Goal: Information Seeking & Learning: Learn about a topic

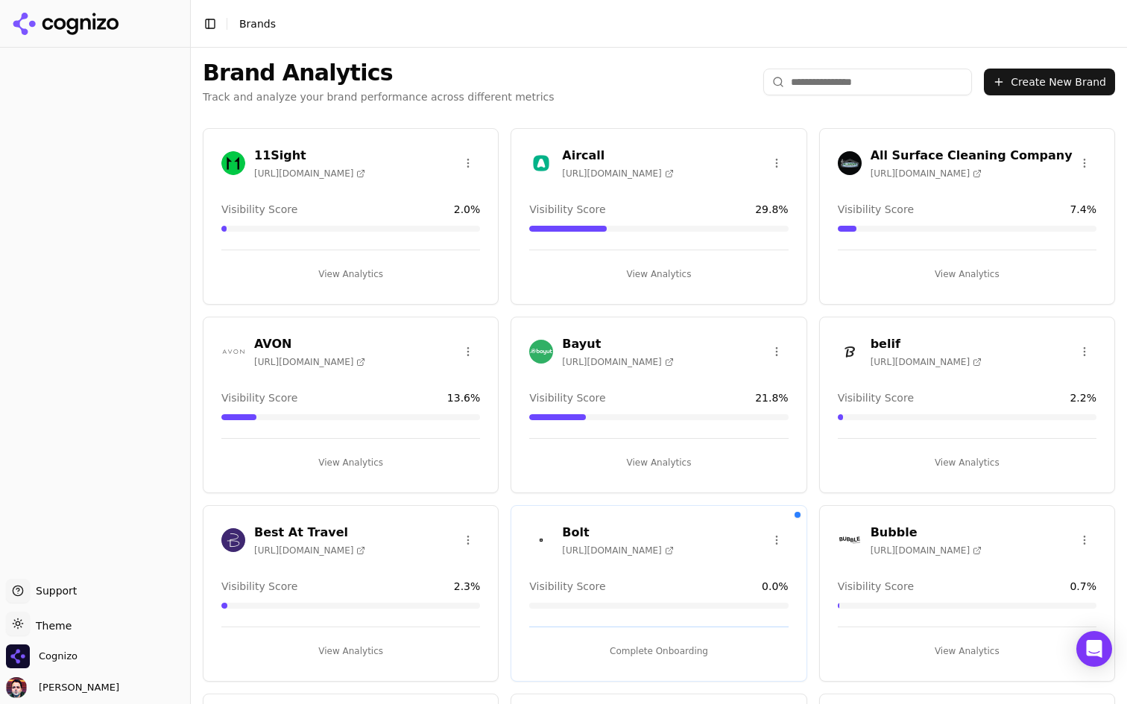
click at [680, 284] on button "View Analytics" at bounding box center [658, 274] width 259 height 24
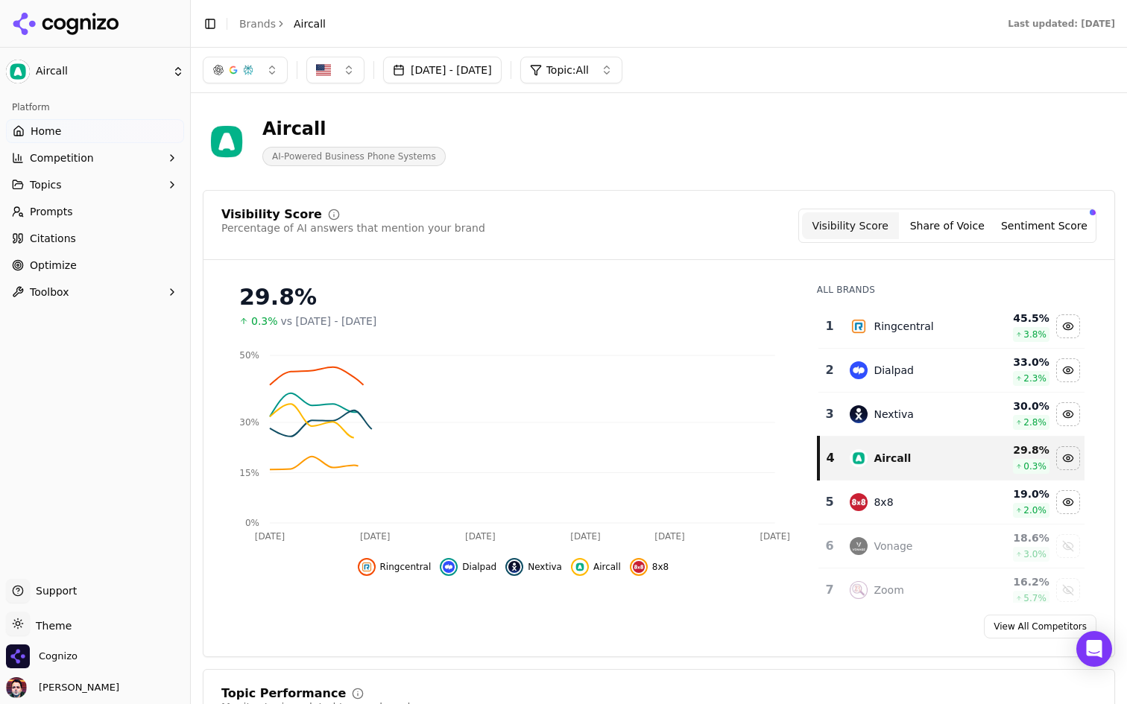
click at [1038, 224] on button "Sentiment Score" at bounding box center [1043, 225] width 97 height 27
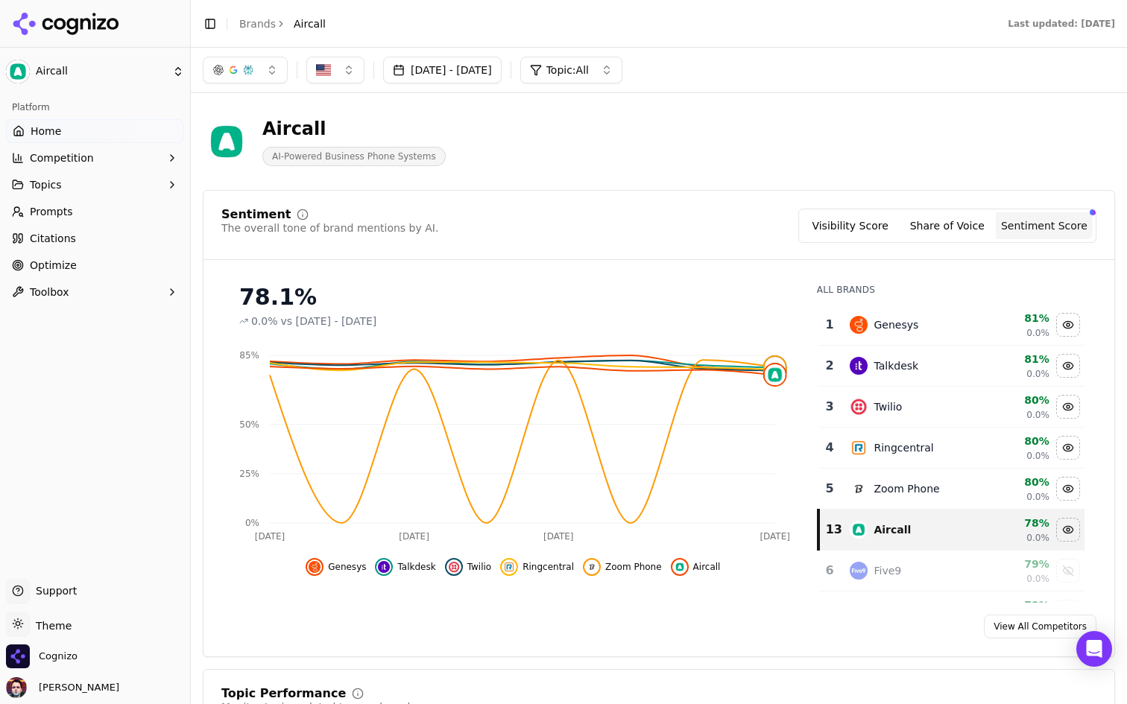
click at [133, 156] on button "Competition" at bounding box center [95, 158] width 178 height 24
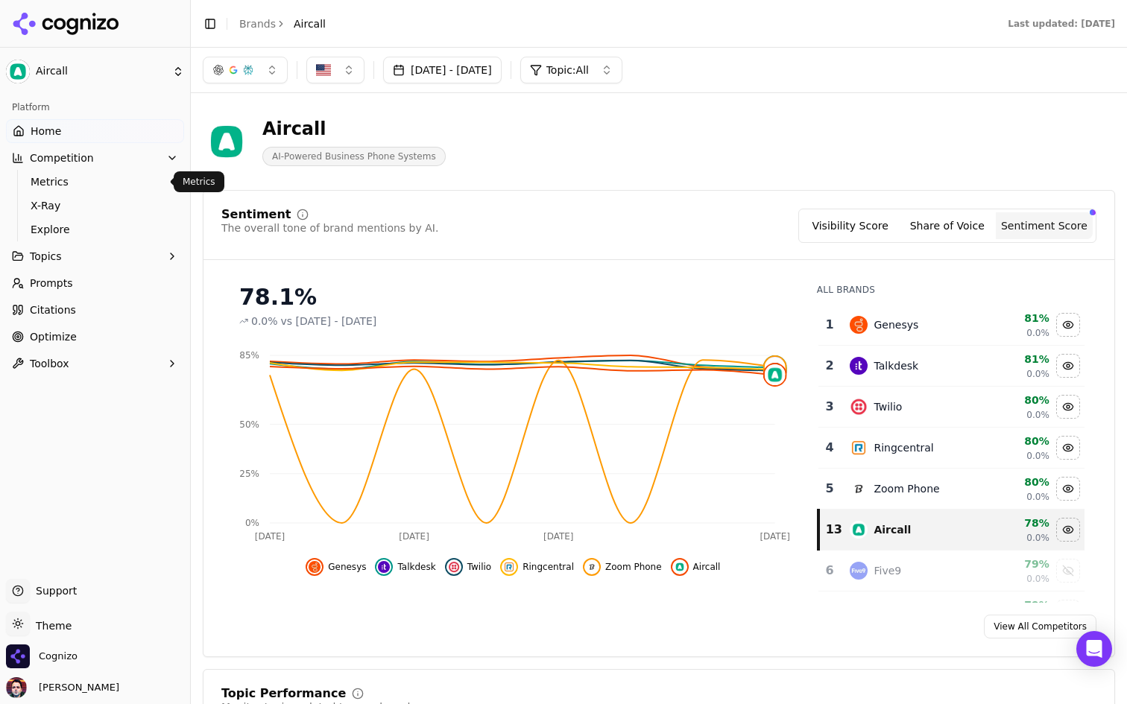
click at [108, 188] on span "Metrics" at bounding box center [96, 181] width 130 height 15
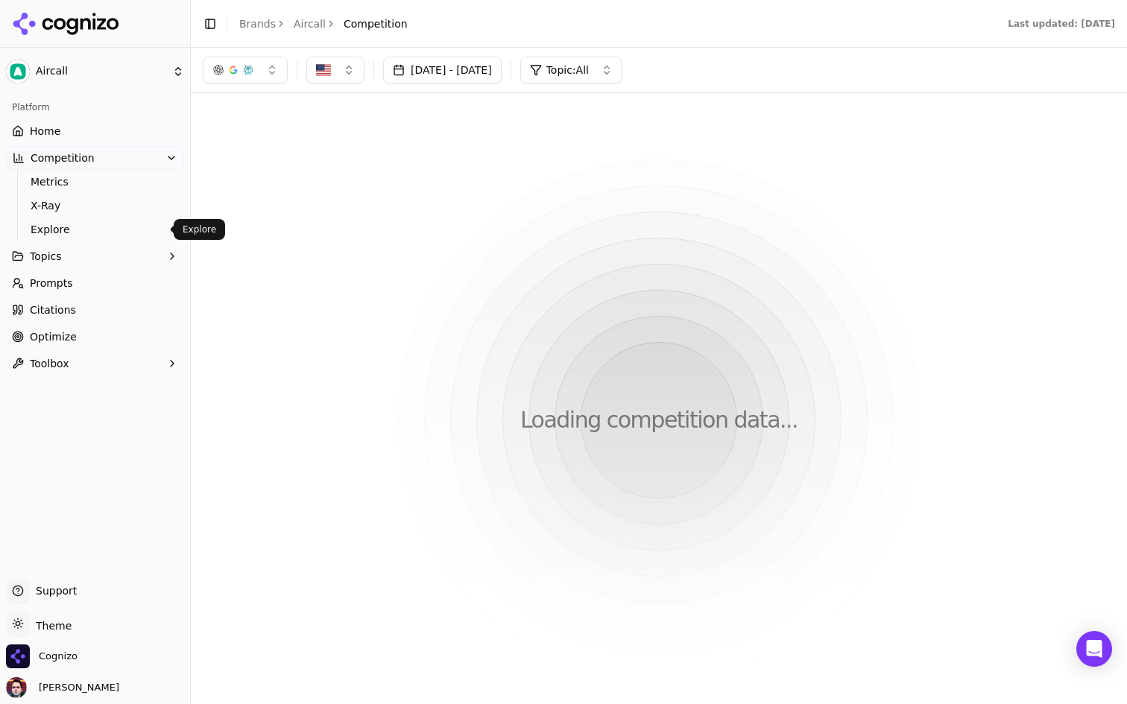
click at [89, 227] on span "Explore" at bounding box center [96, 229] width 130 height 15
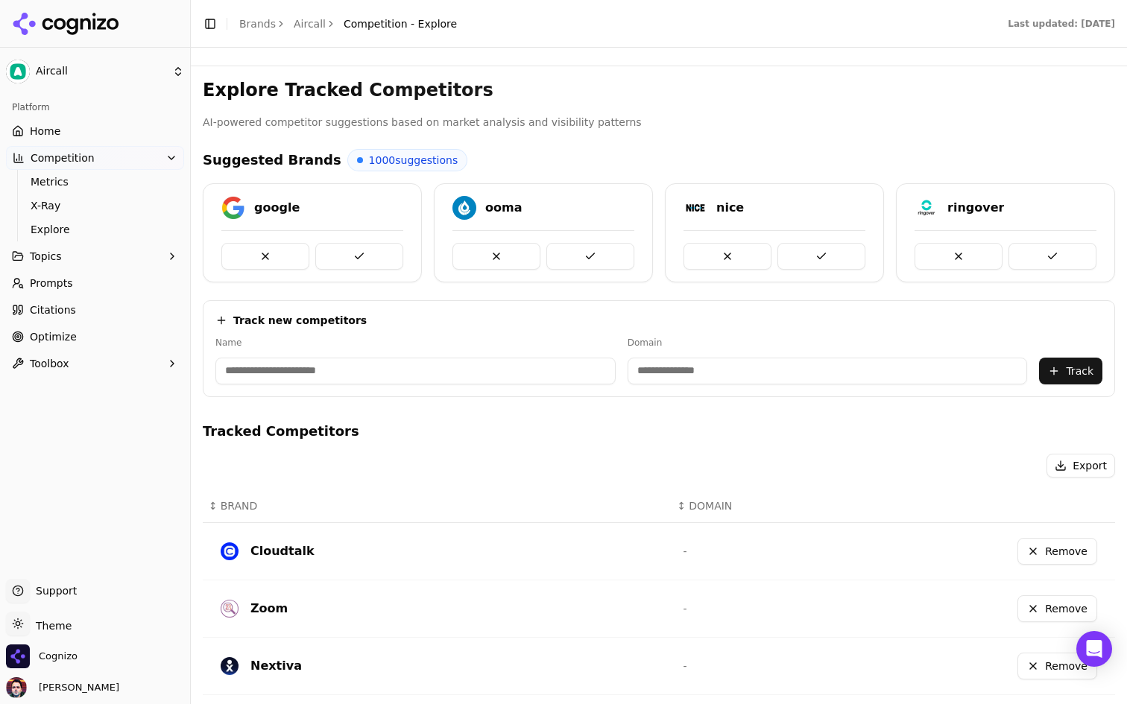
click at [131, 126] on link "Home" at bounding box center [95, 131] width 178 height 24
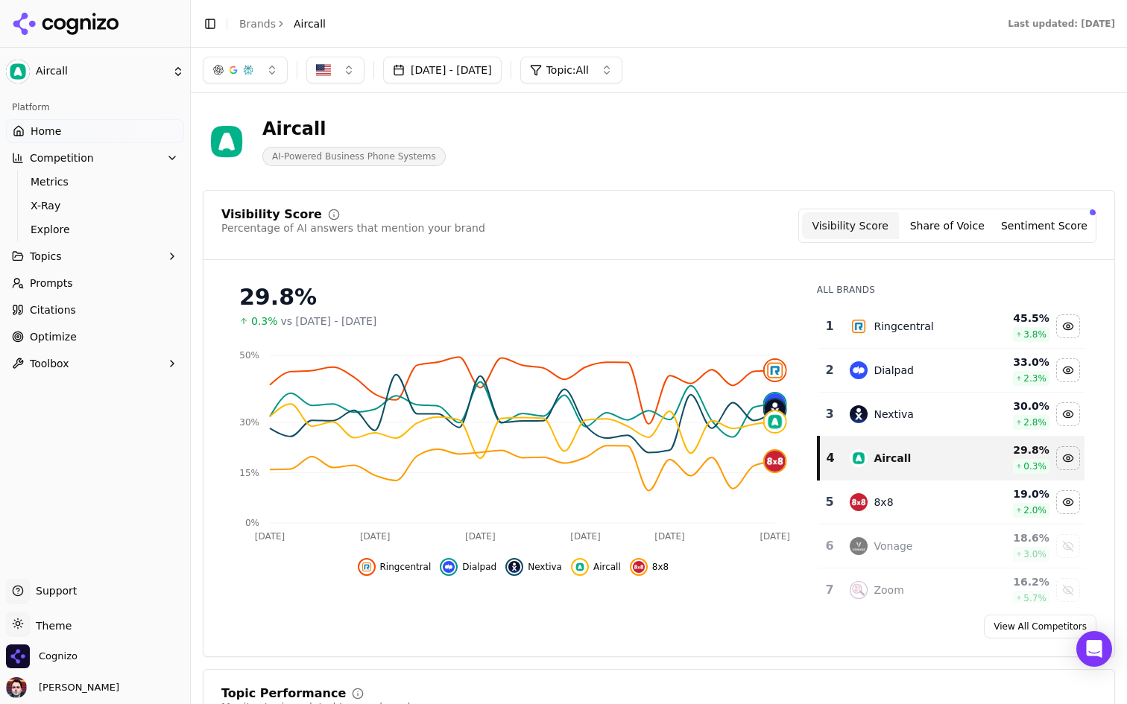
click at [1054, 222] on button "Sentiment Score" at bounding box center [1043, 225] width 97 height 27
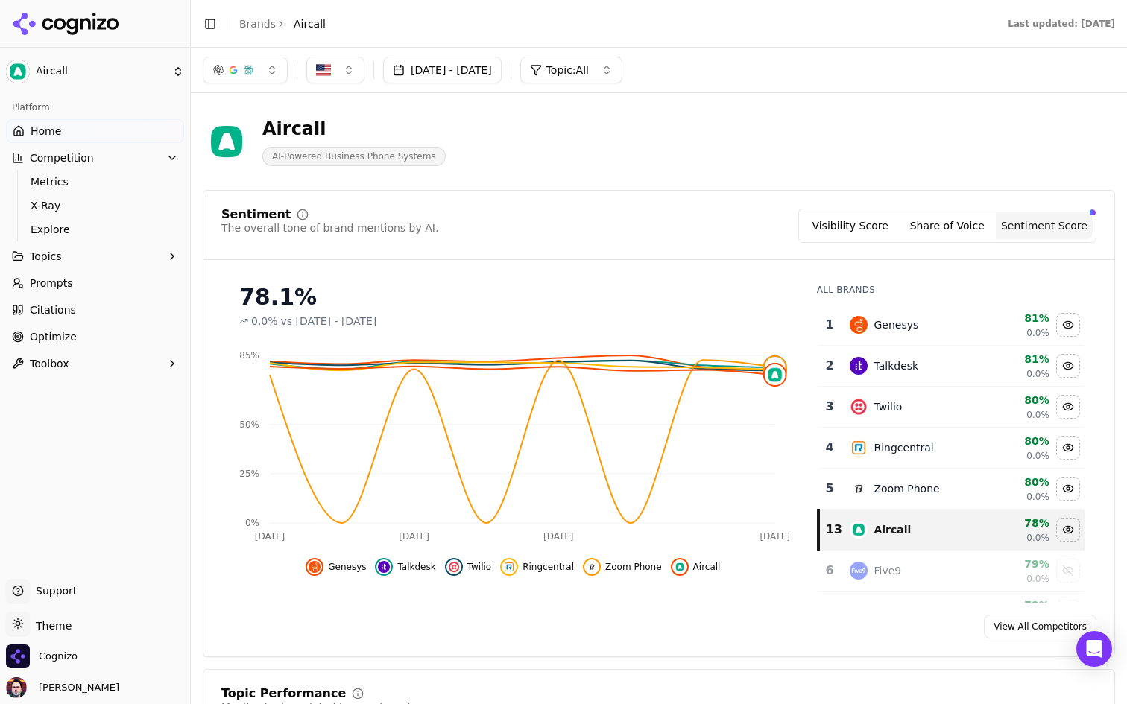
click at [838, 235] on button "Visibility Score" at bounding box center [850, 225] width 97 height 27
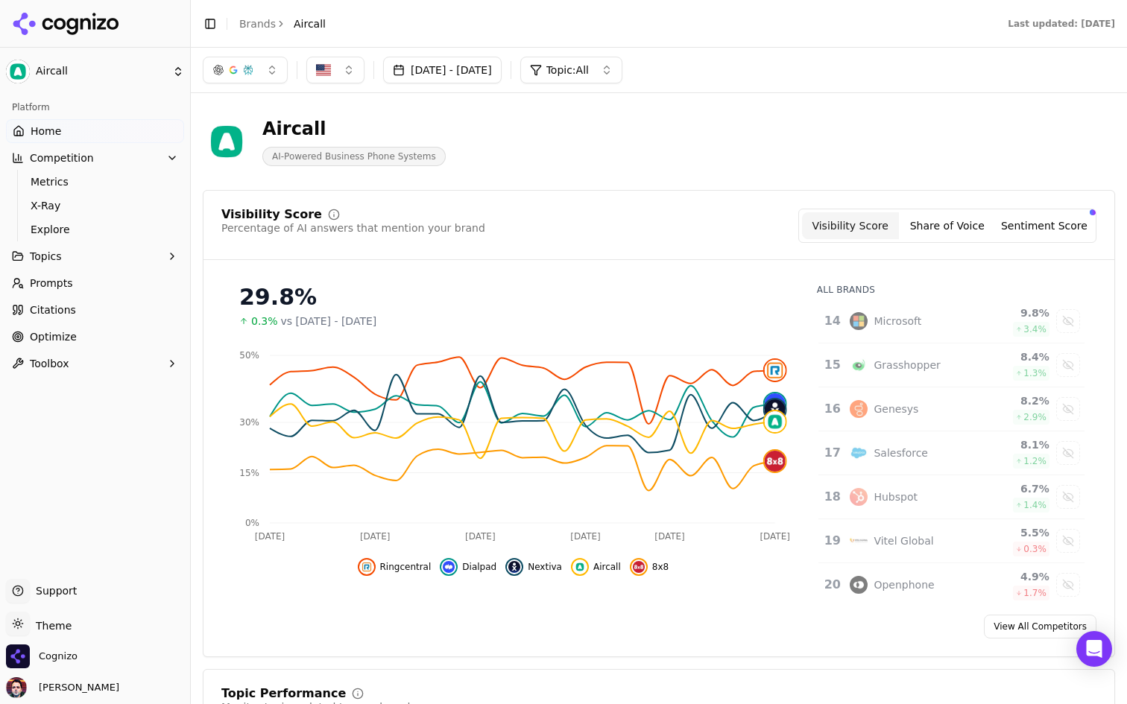
scroll to position [625, 0]
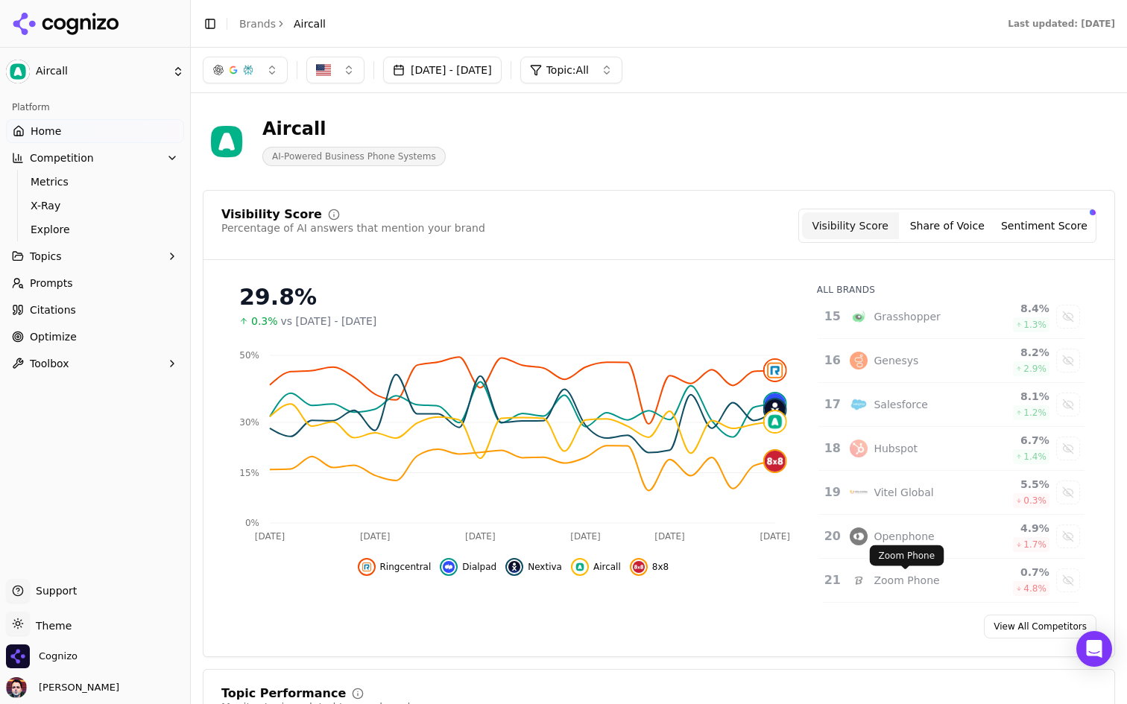
click at [913, 577] on div "Zoom Phone" at bounding box center [906, 580] width 66 height 15
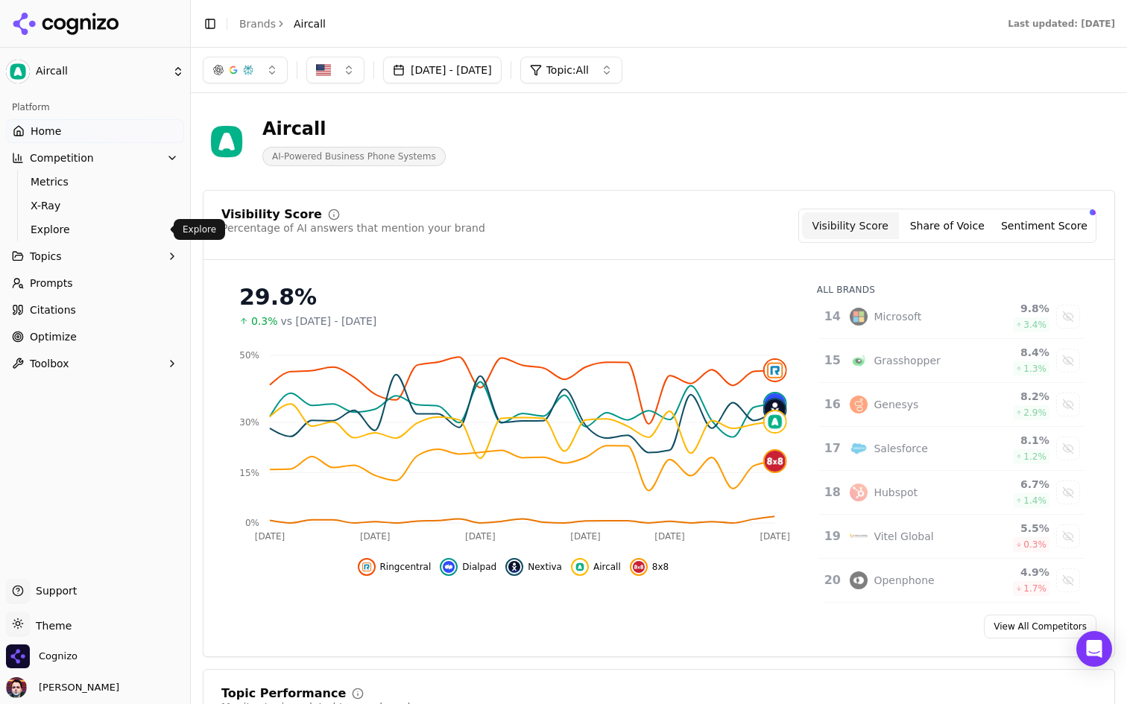
click at [95, 226] on span "Explore" at bounding box center [96, 229] width 130 height 15
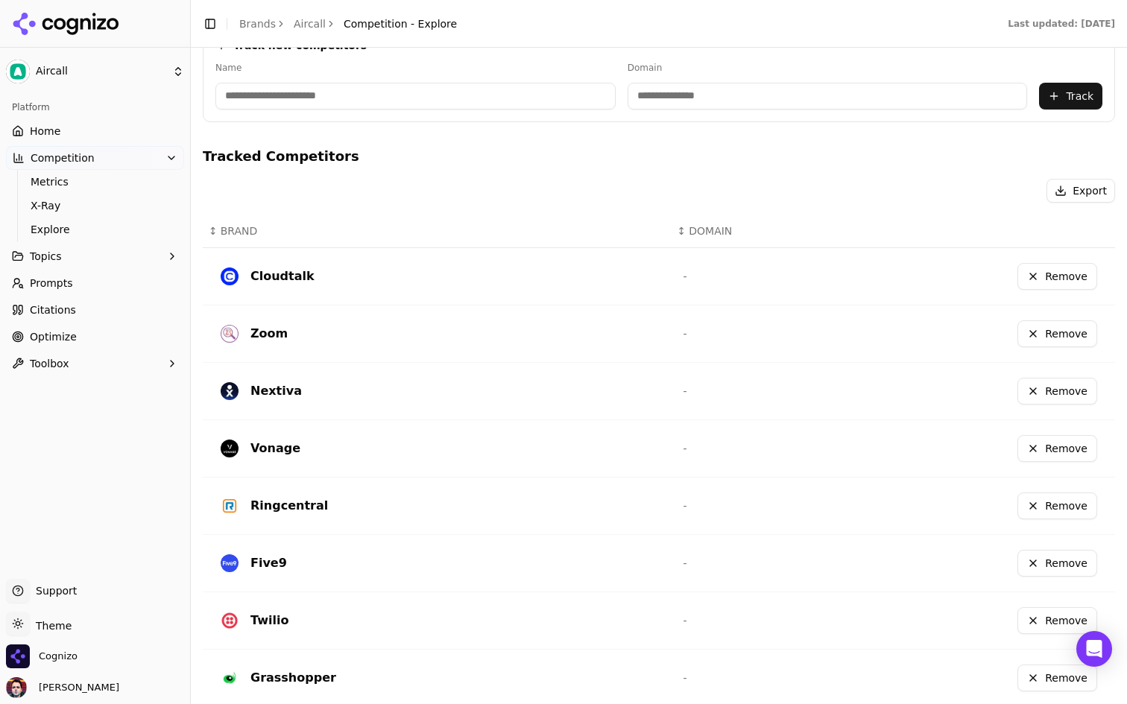
scroll to position [440, 0]
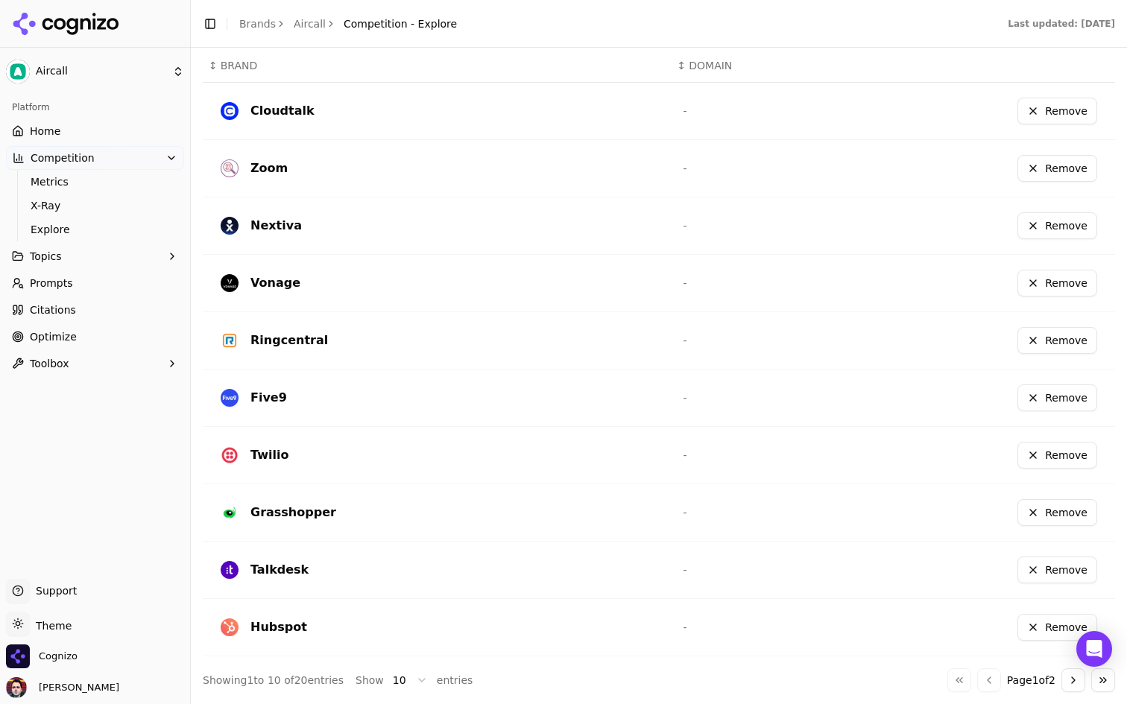
click at [414, 164] on div "Zoom" at bounding box center [440, 168] width 439 height 24
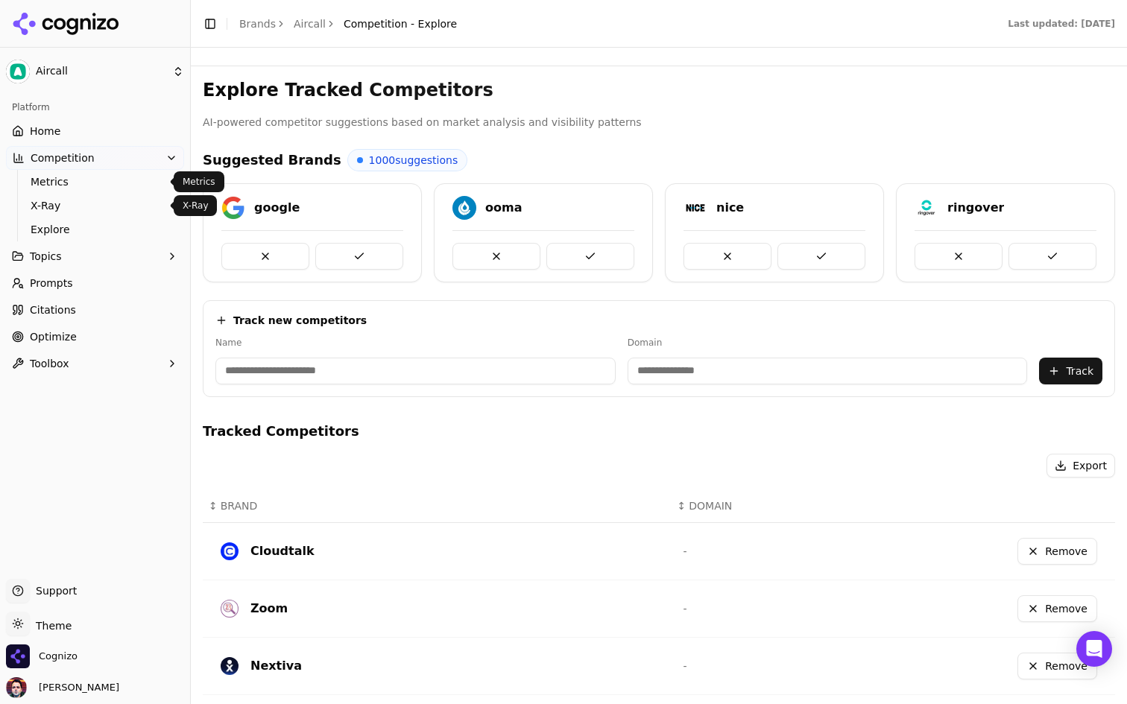
click at [89, 130] on link "Home" at bounding box center [95, 131] width 178 height 24
